Goal: Check status: Check status

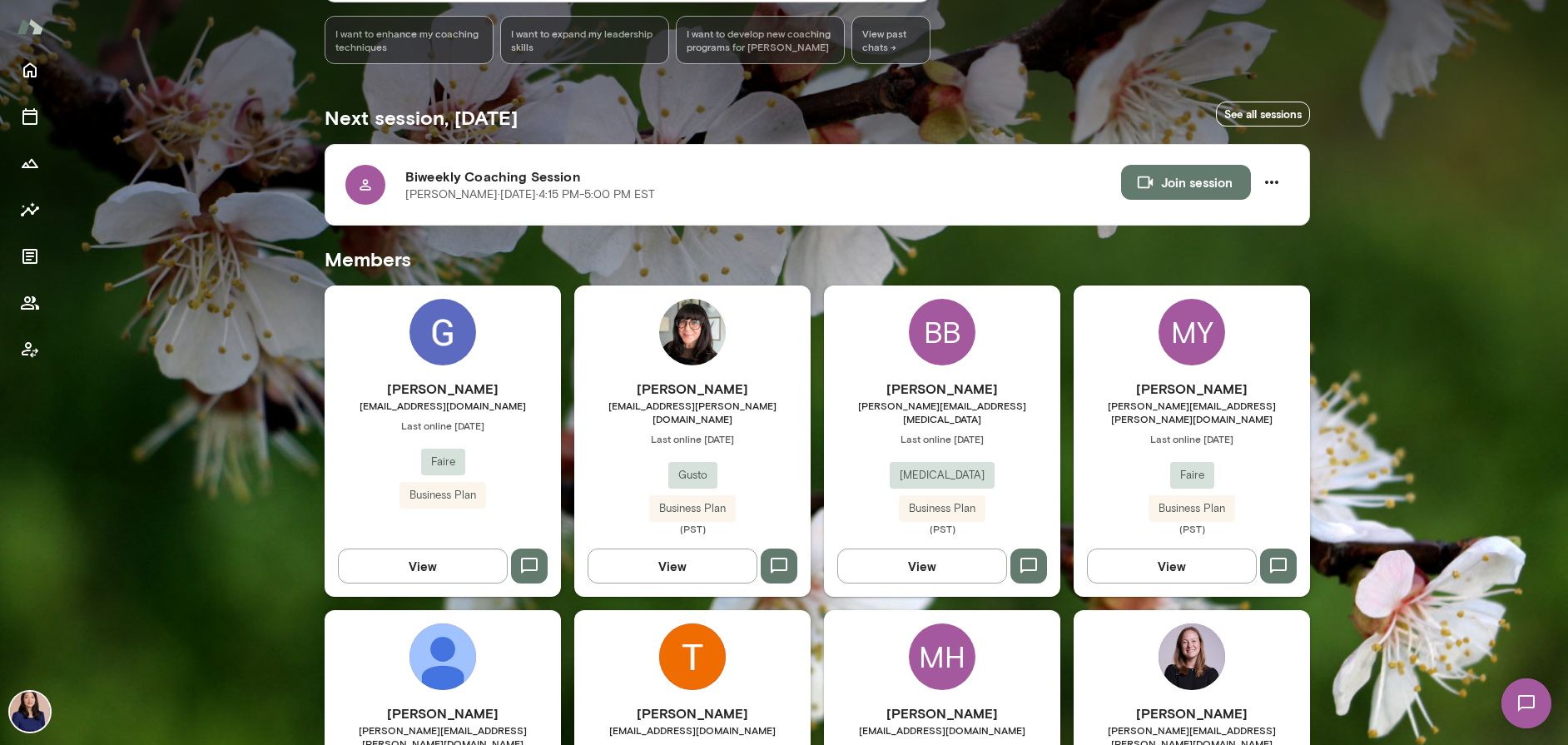
scroll to position [232, 0]
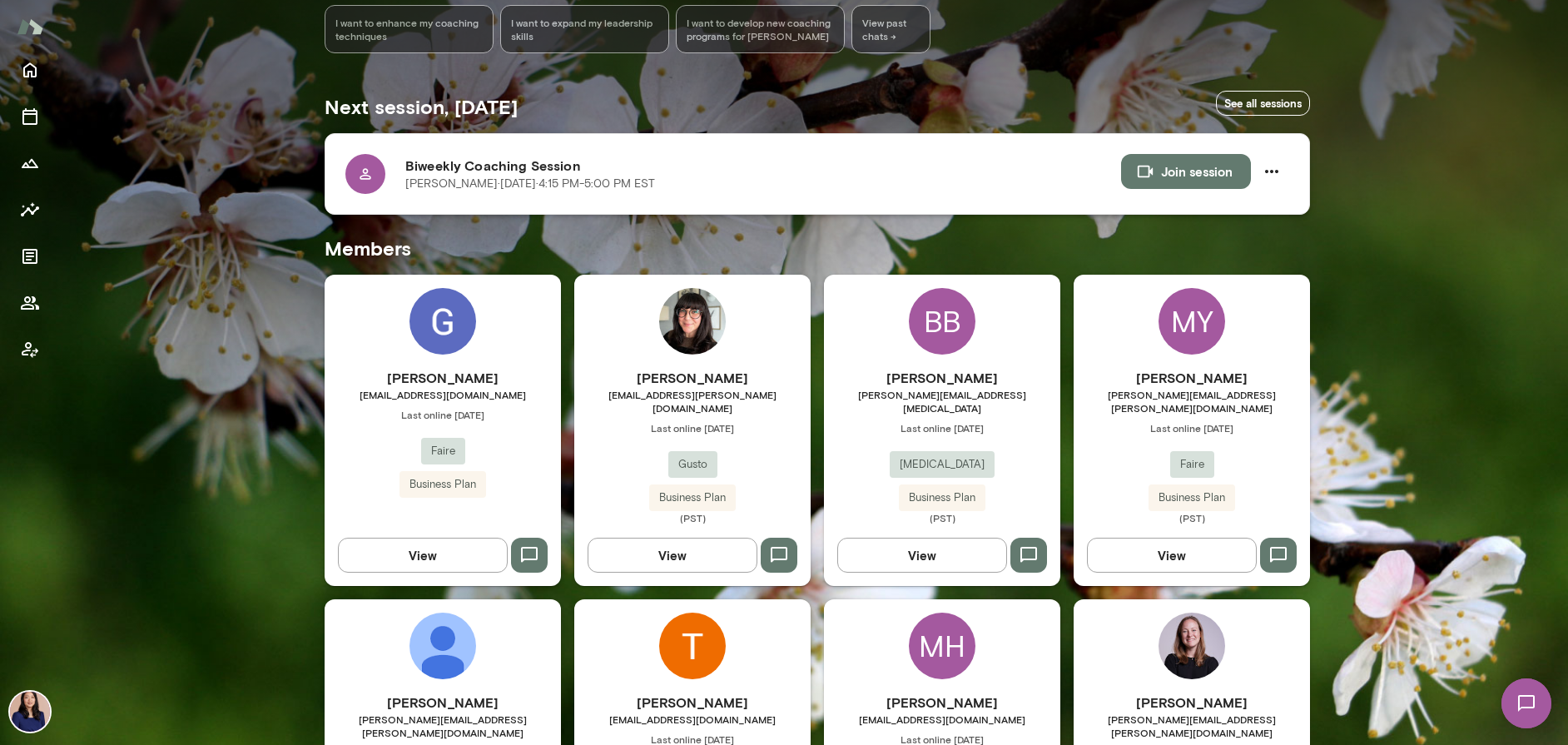
click at [362, 184] on div at bounding box center [365, 174] width 40 height 40
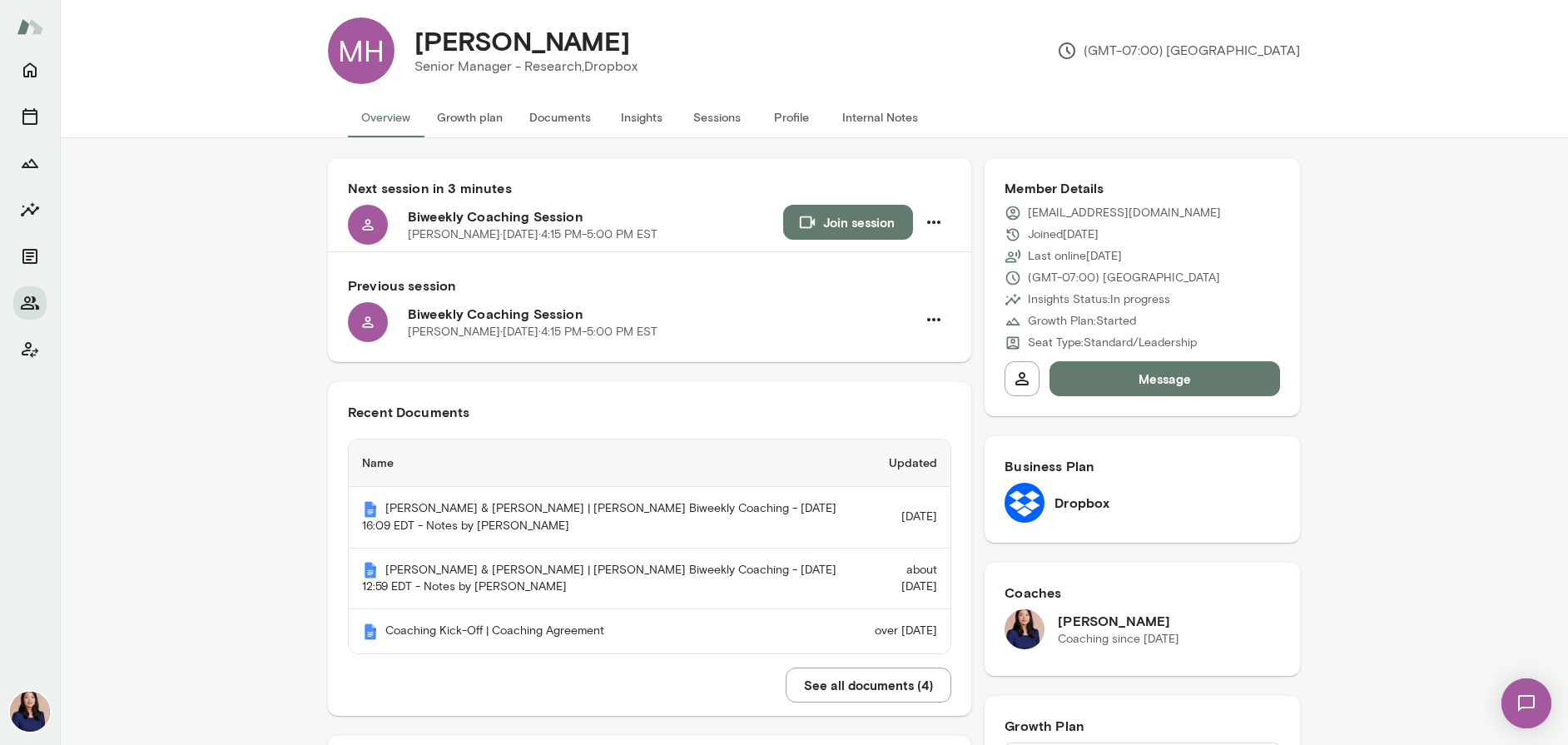
scroll to position [35, 0]
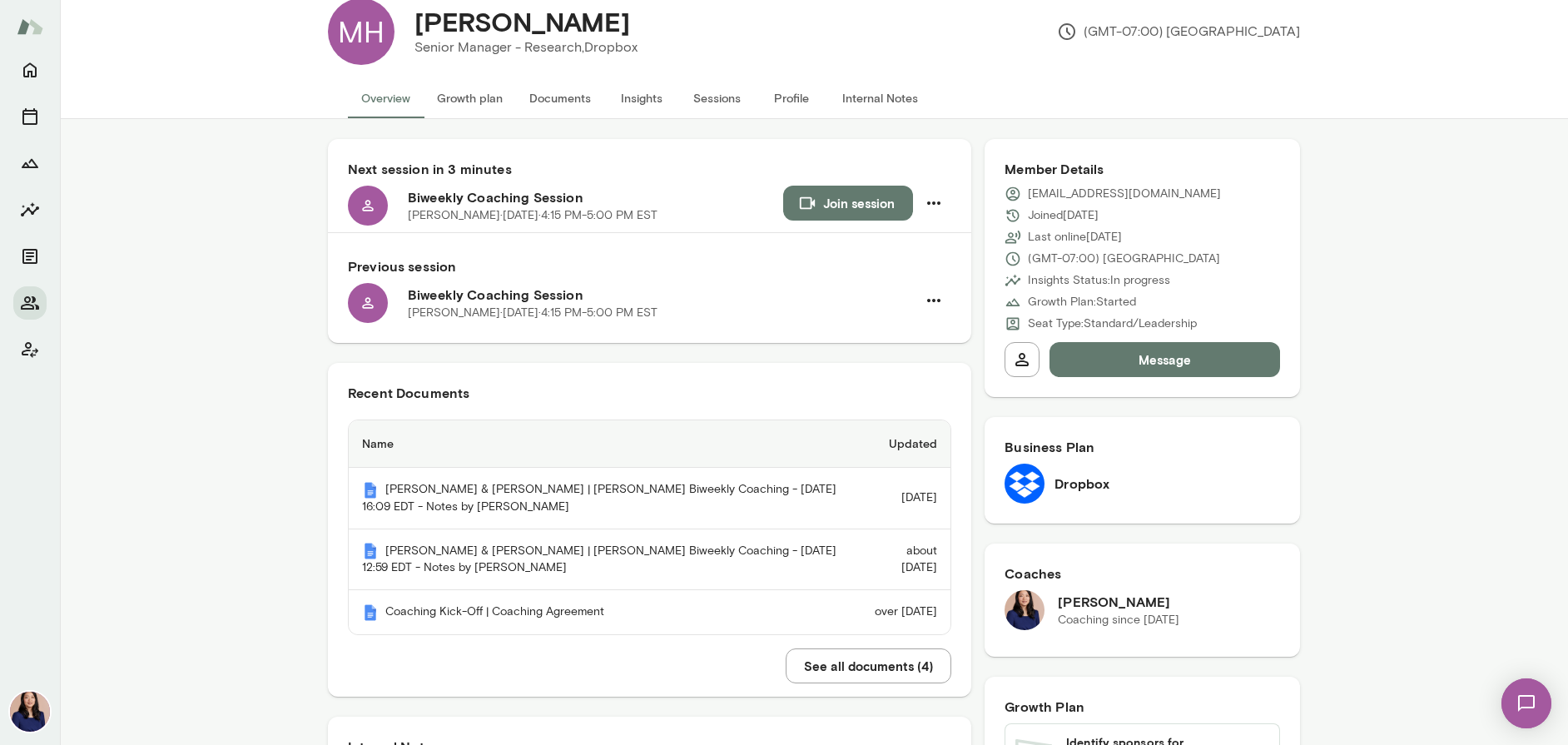
click at [826, 673] on button "See all documents ( 4 )" at bounding box center [869, 666] width 166 height 35
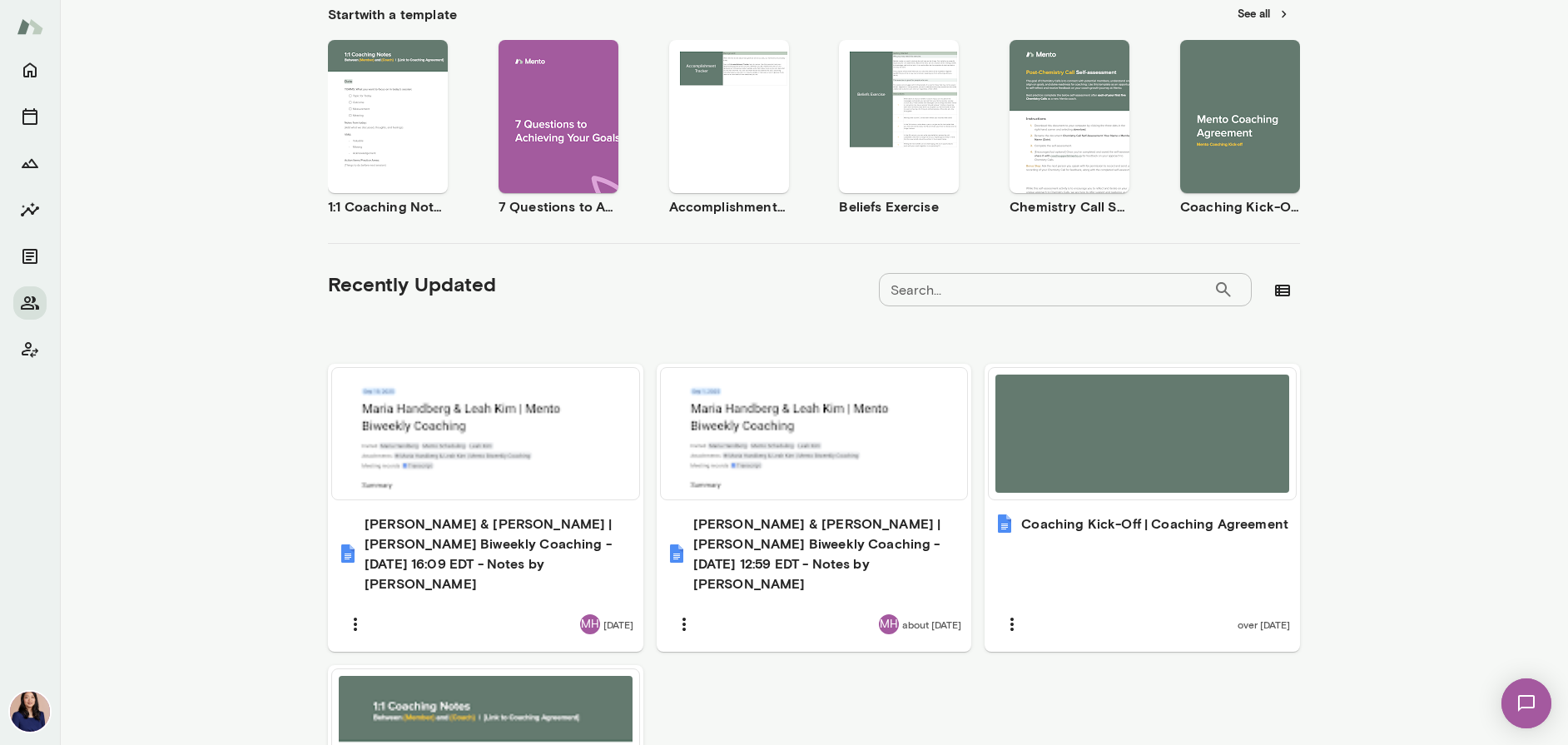
scroll to position [393, 0]
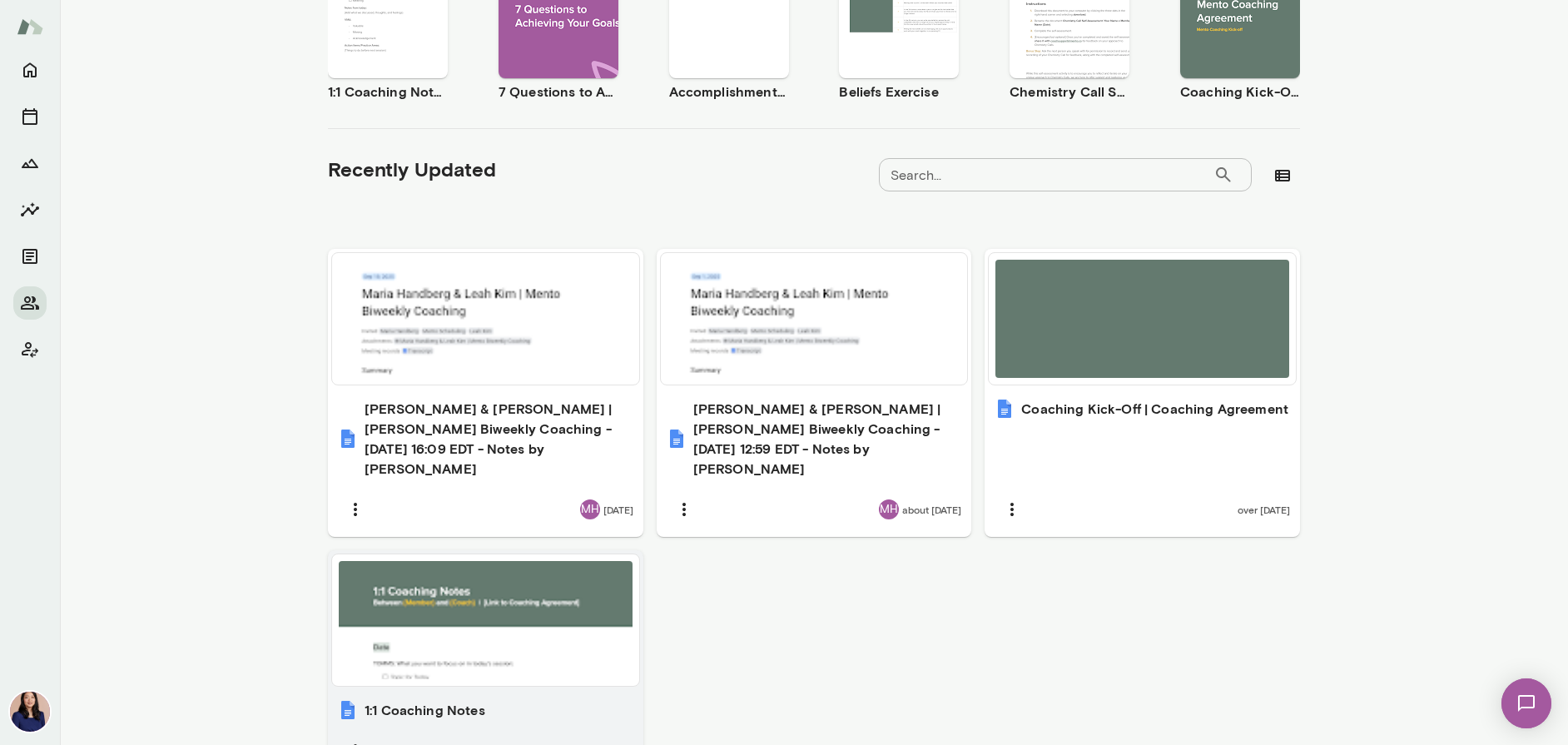
click at [511, 607] on div at bounding box center [486, 619] width 294 height 118
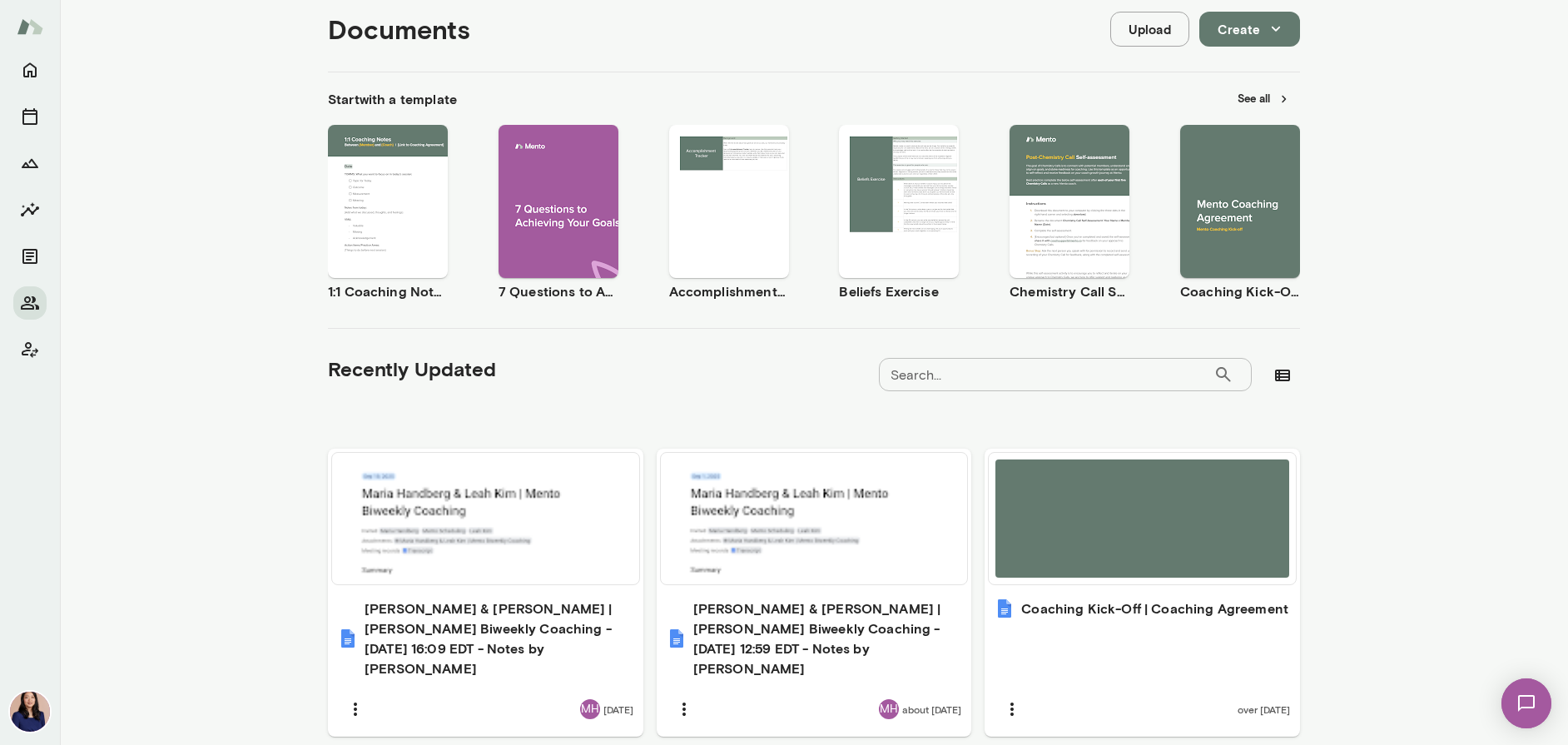
scroll to position [0, 0]
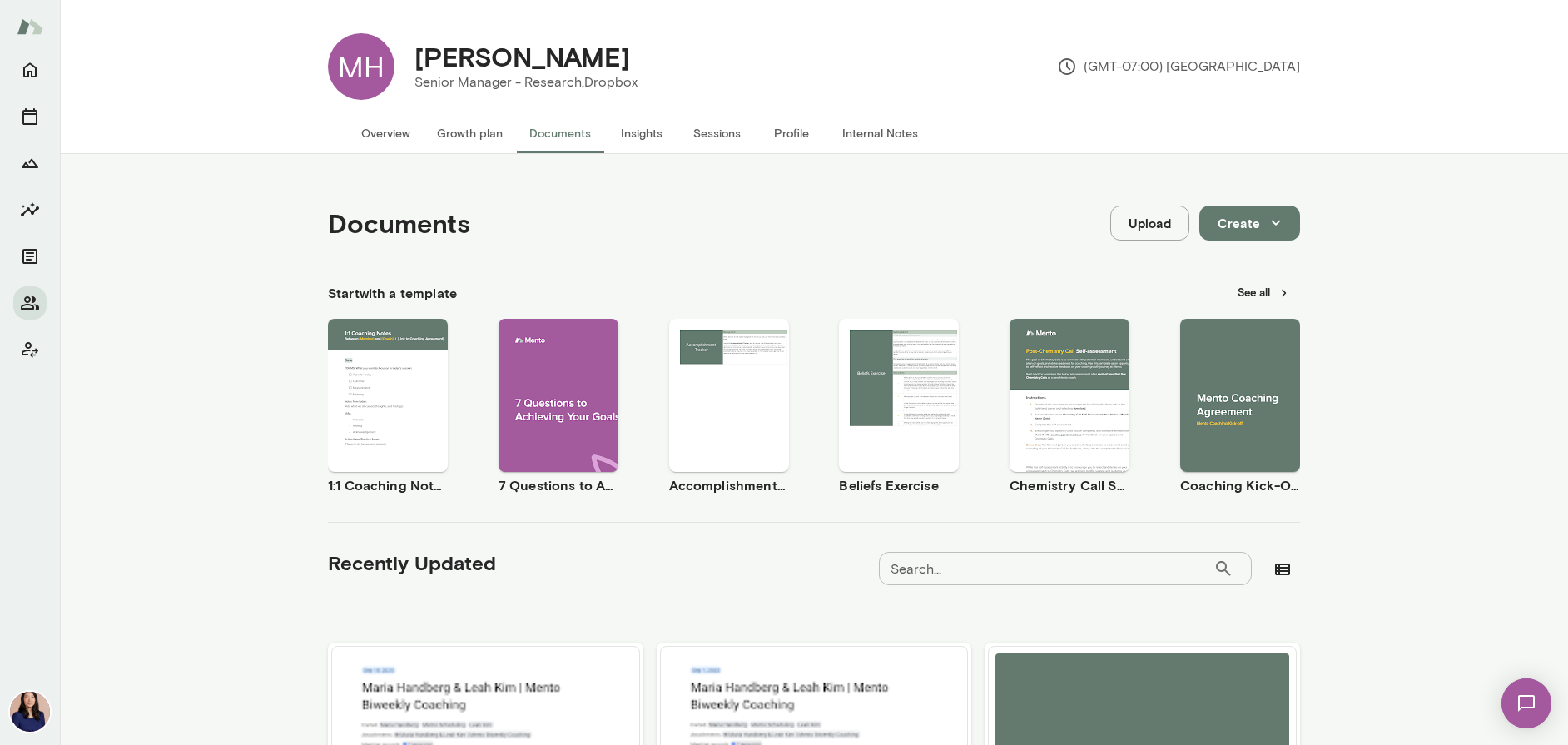
click at [375, 130] on button "Overview" at bounding box center [386, 133] width 76 height 40
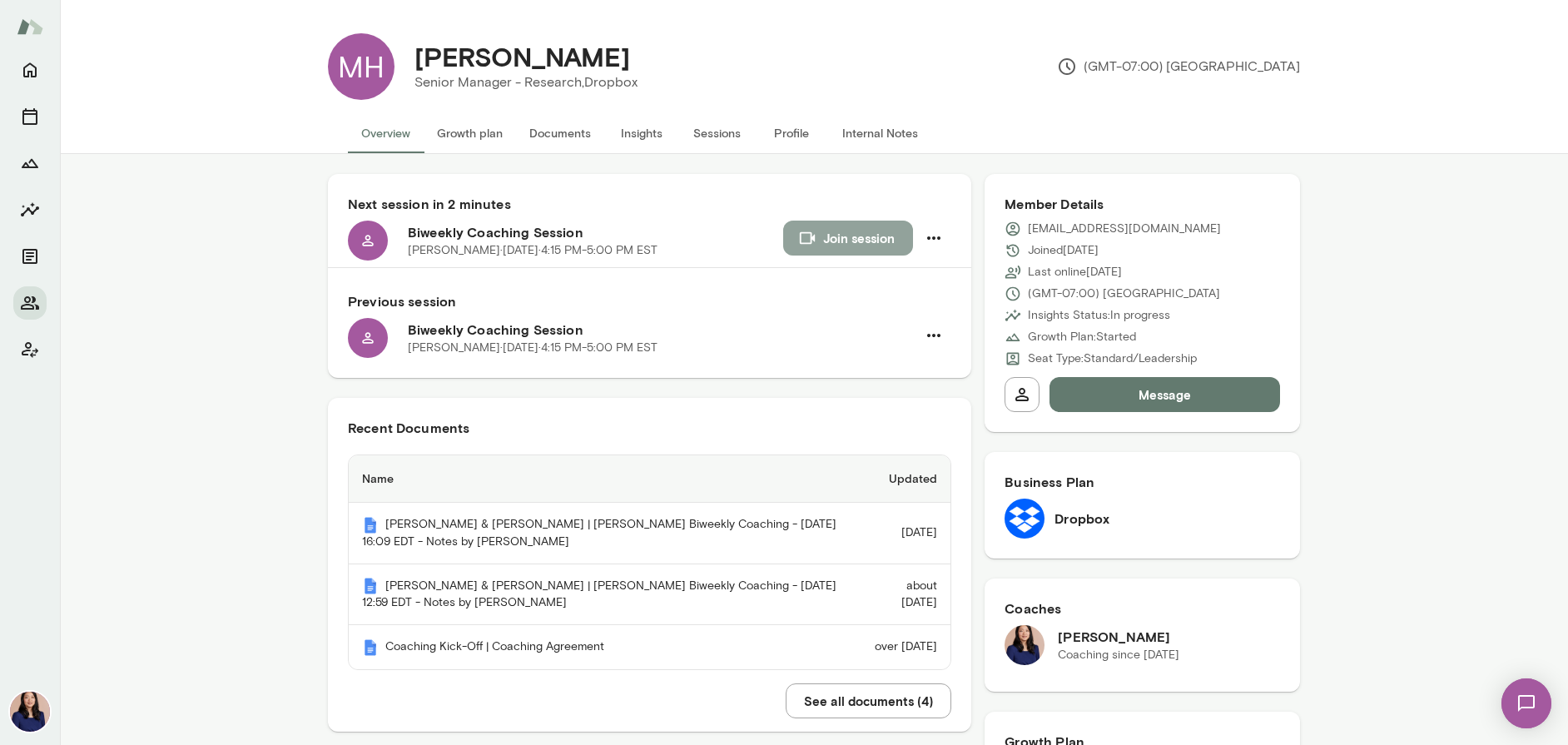
click at [800, 238] on icon "button" at bounding box center [807, 237] width 19 height 19
